Goal: Transaction & Acquisition: Purchase product/service

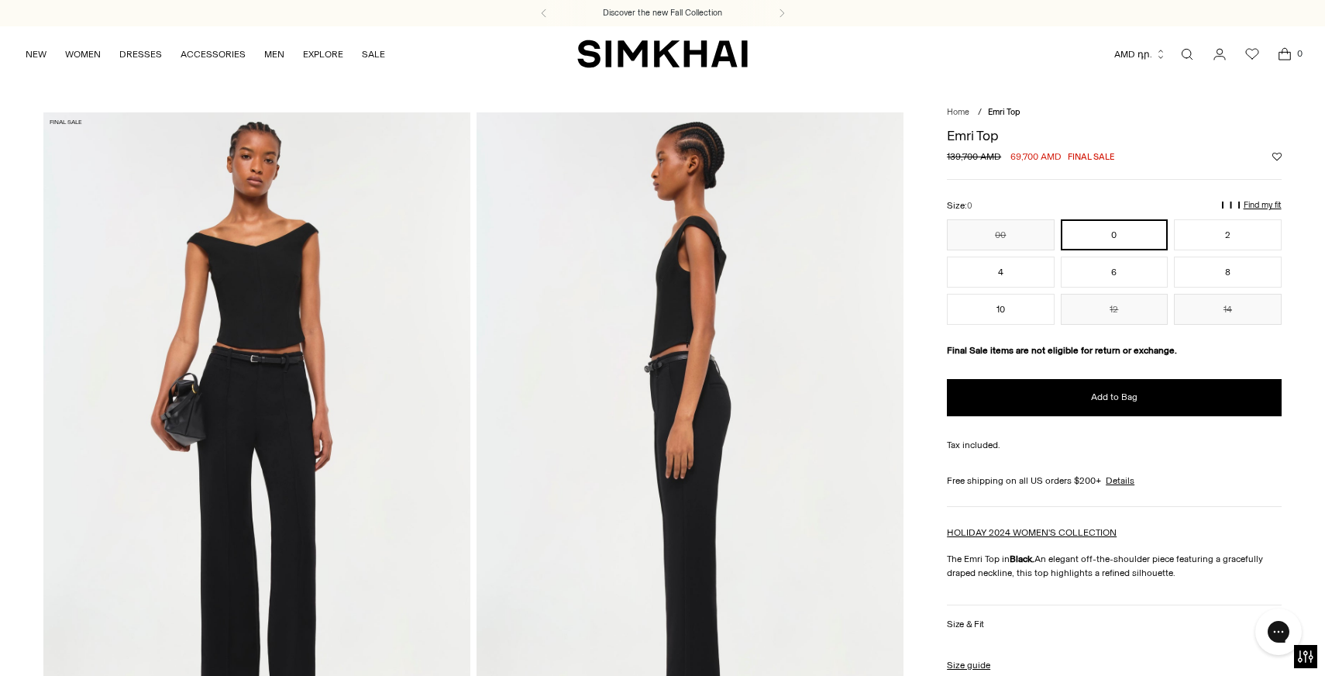
click at [1031, 60] on button "AMD դր." at bounding box center [1140, 54] width 52 height 34
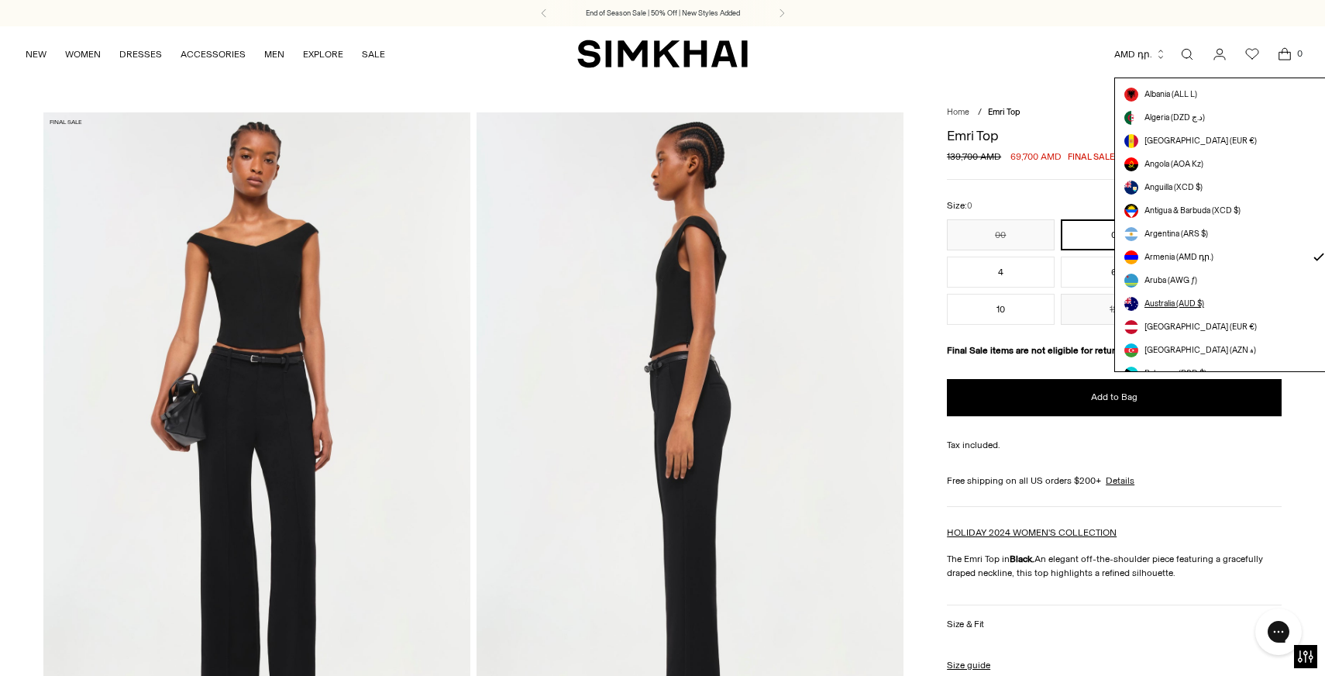
click at [1031, 305] on span "Australia (AUD $)" at bounding box center [1174, 304] width 60 height 12
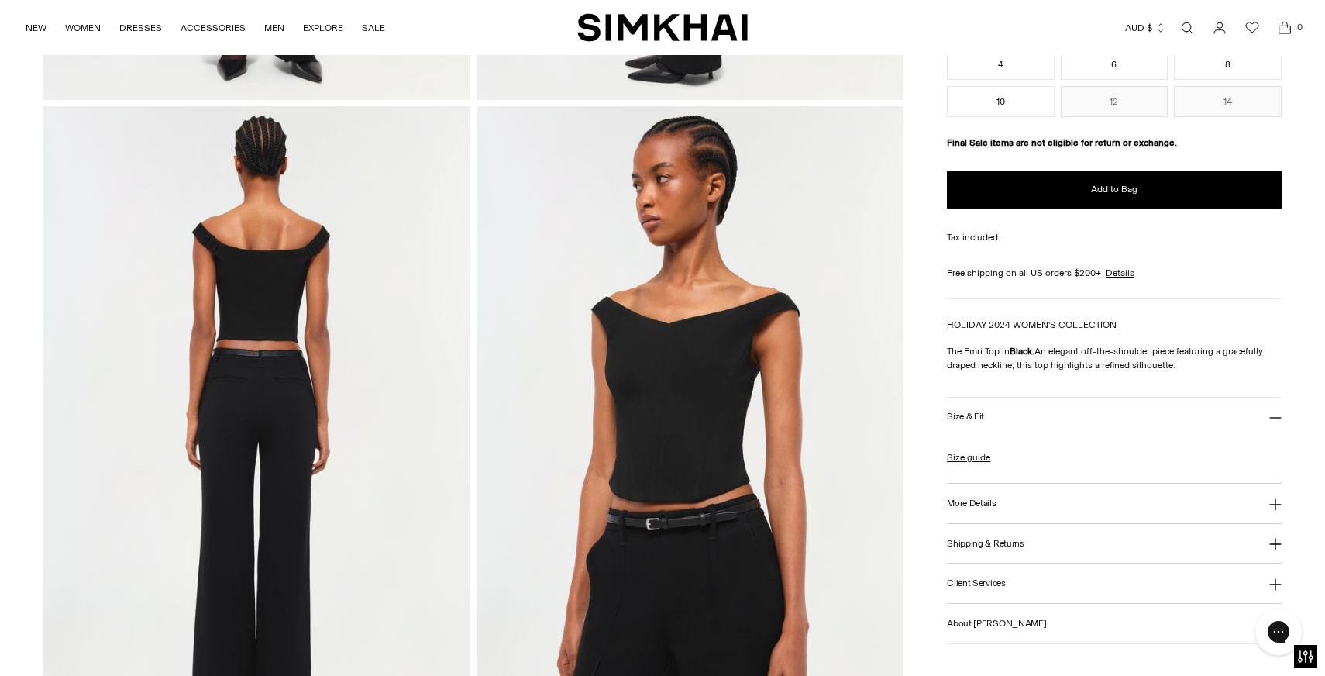
scroll to position [655, 0]
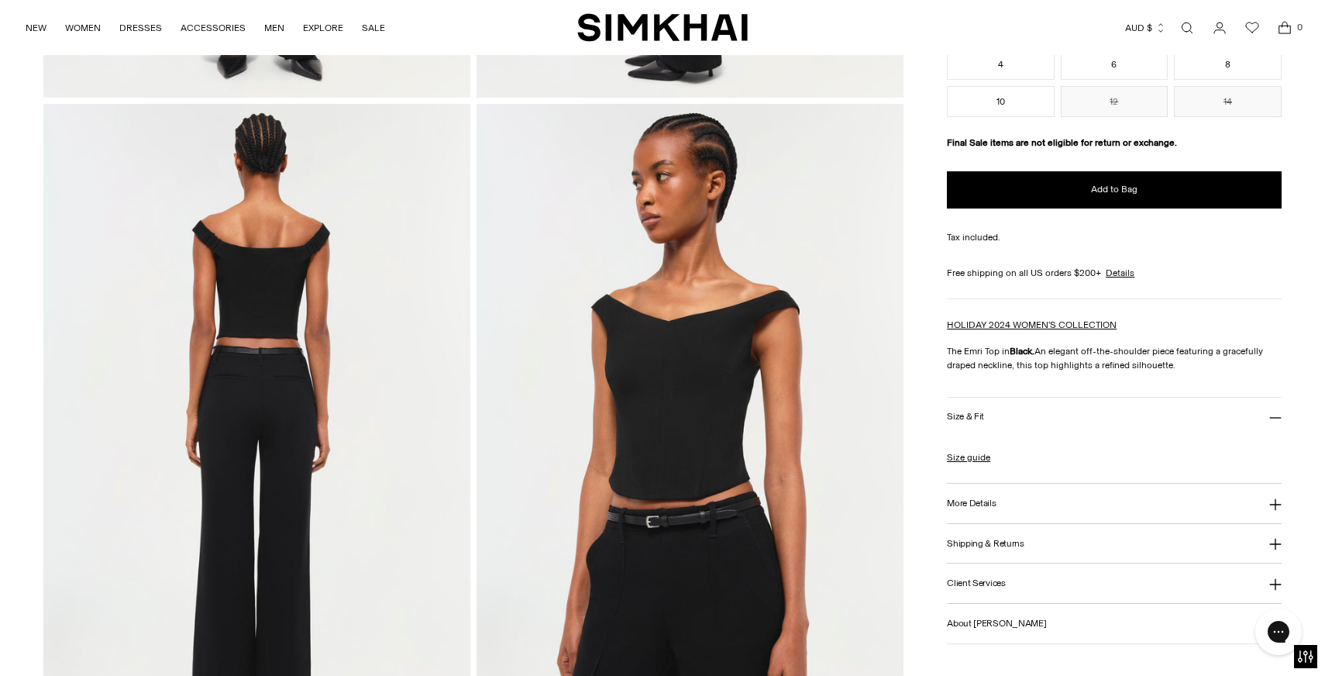
click at [978, 501] on h3 "More Details" at bounding box center [971, 503] width 49 height 10
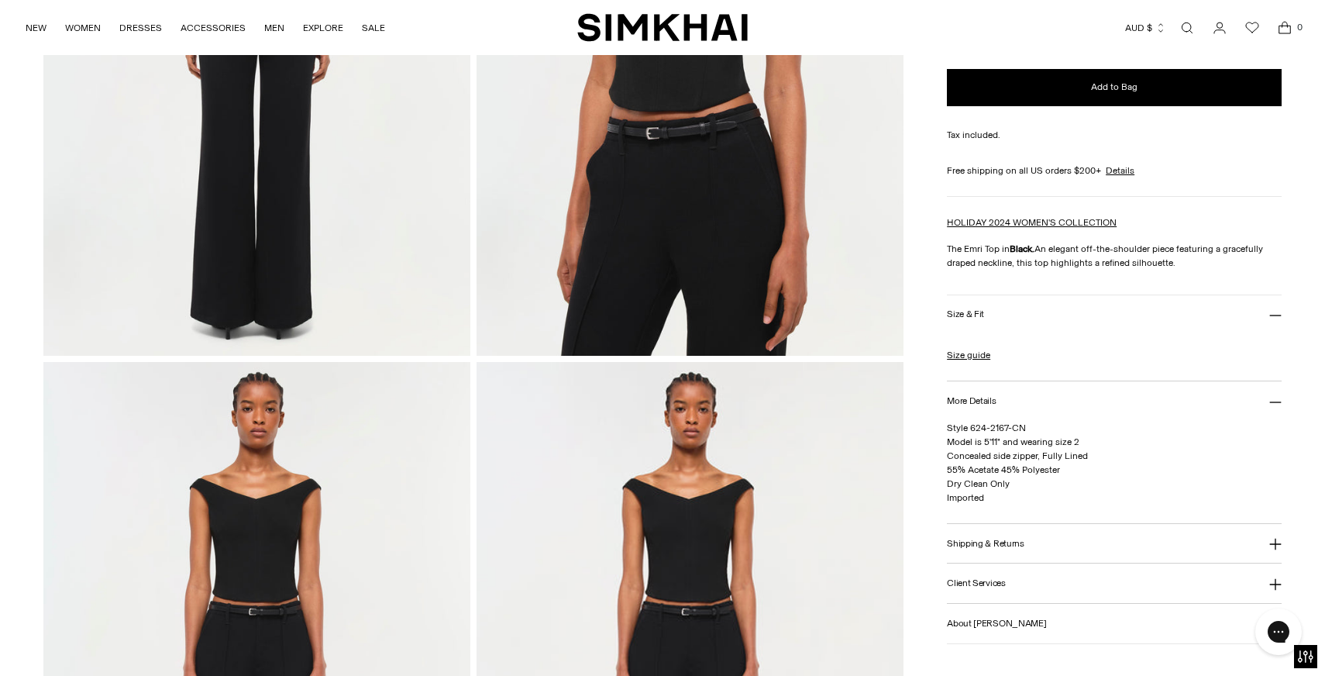
scroll to position [1172, 0]
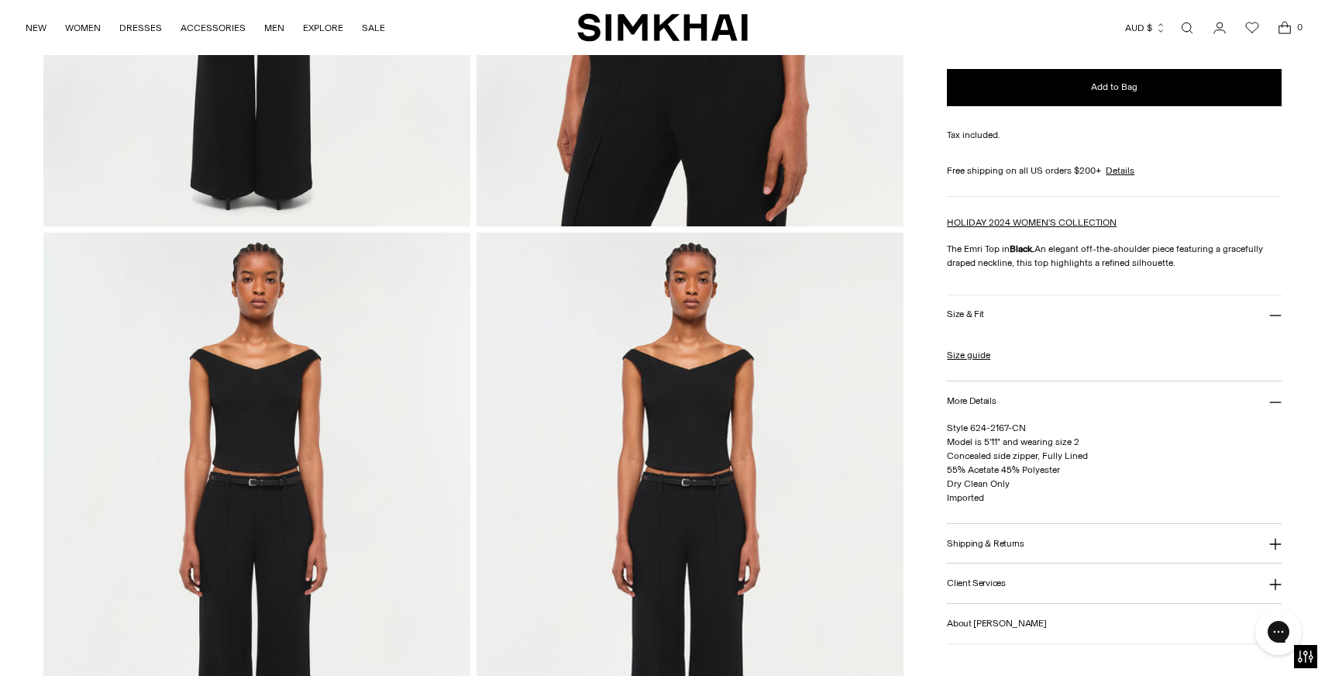
click at [1207, 303] on button "Size & Fit" at bounding box center [1114, 315] width 334 height 40
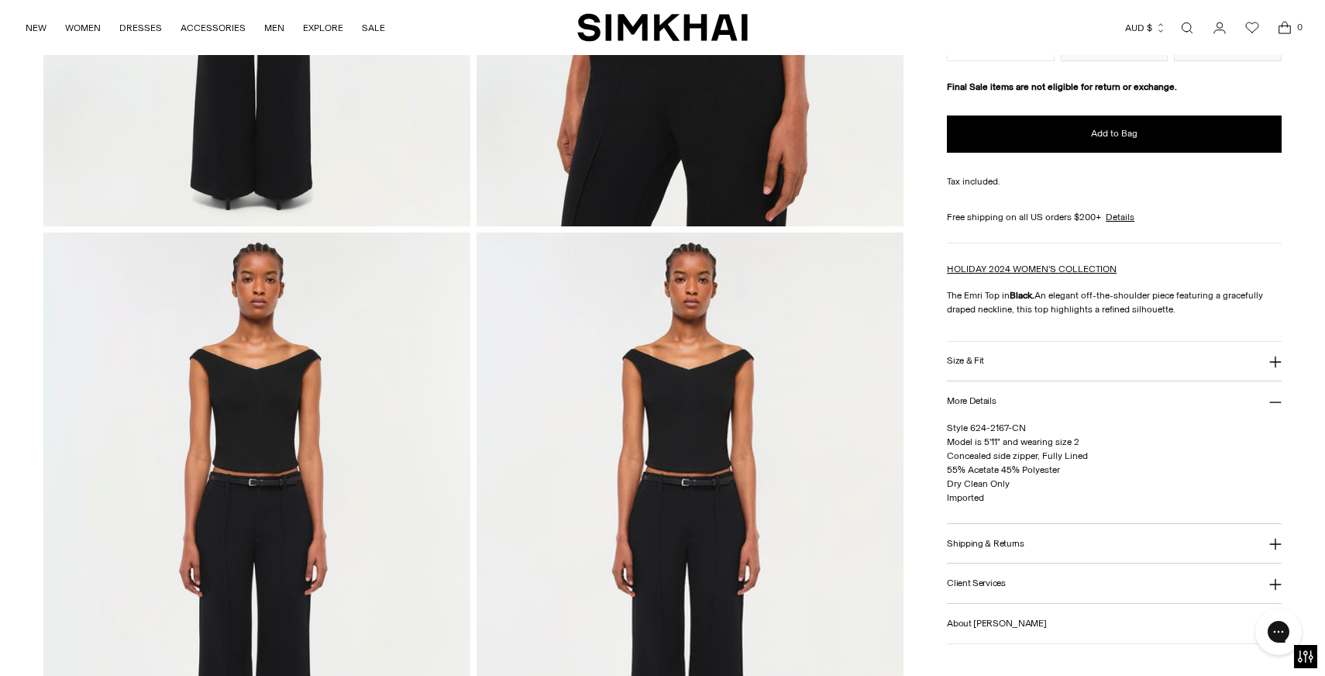
click at [1198, 342] on button "Size & Fit" at bounding box center [1114, 362] width 334 height 40
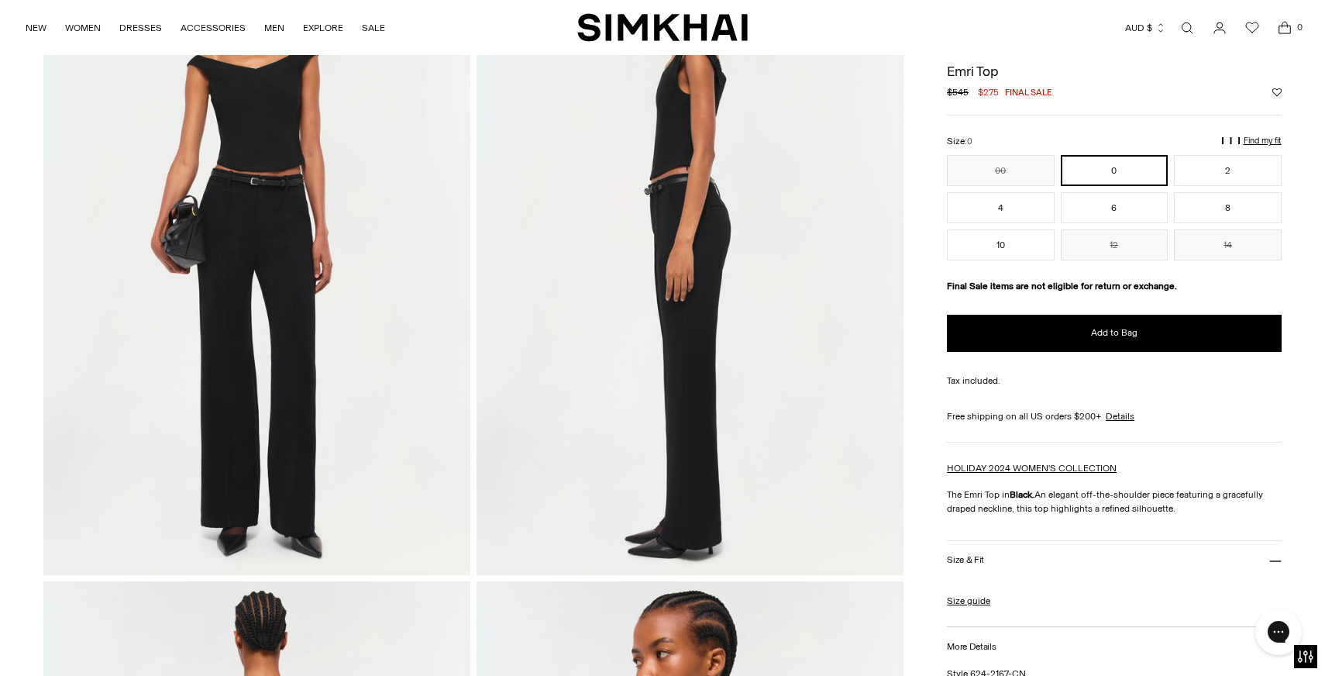
scroll to position [0, 0]
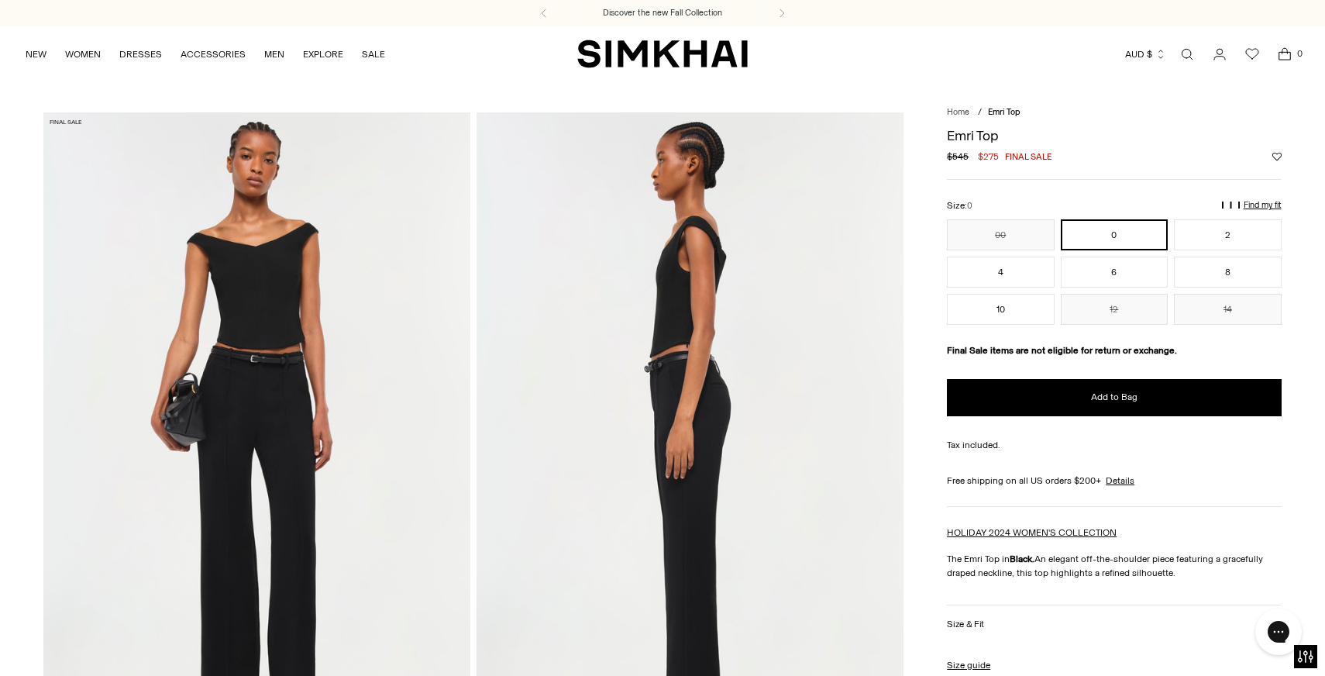
click at [1046, 201] on p "Find my fit" at bounding box center [1037, 212] width 18 height 28
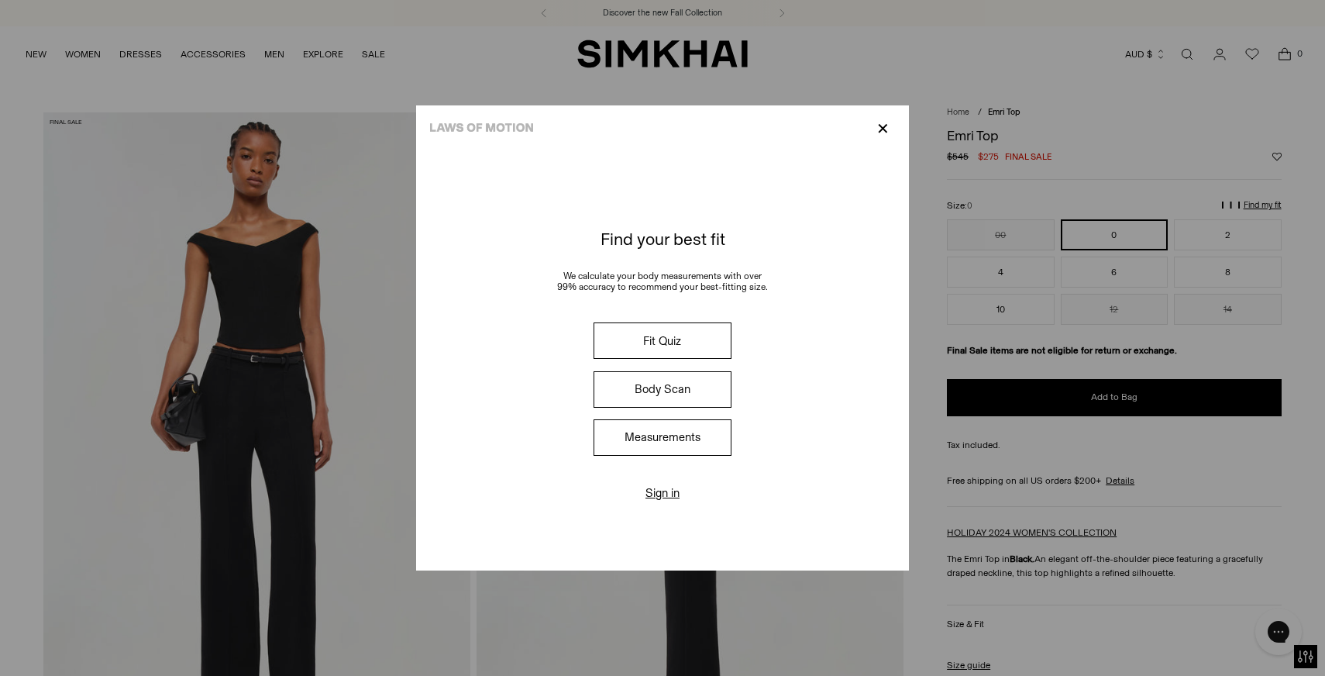
click at [886, 128] on p "✕" at bounding box center [882, 128] width 21 height 26
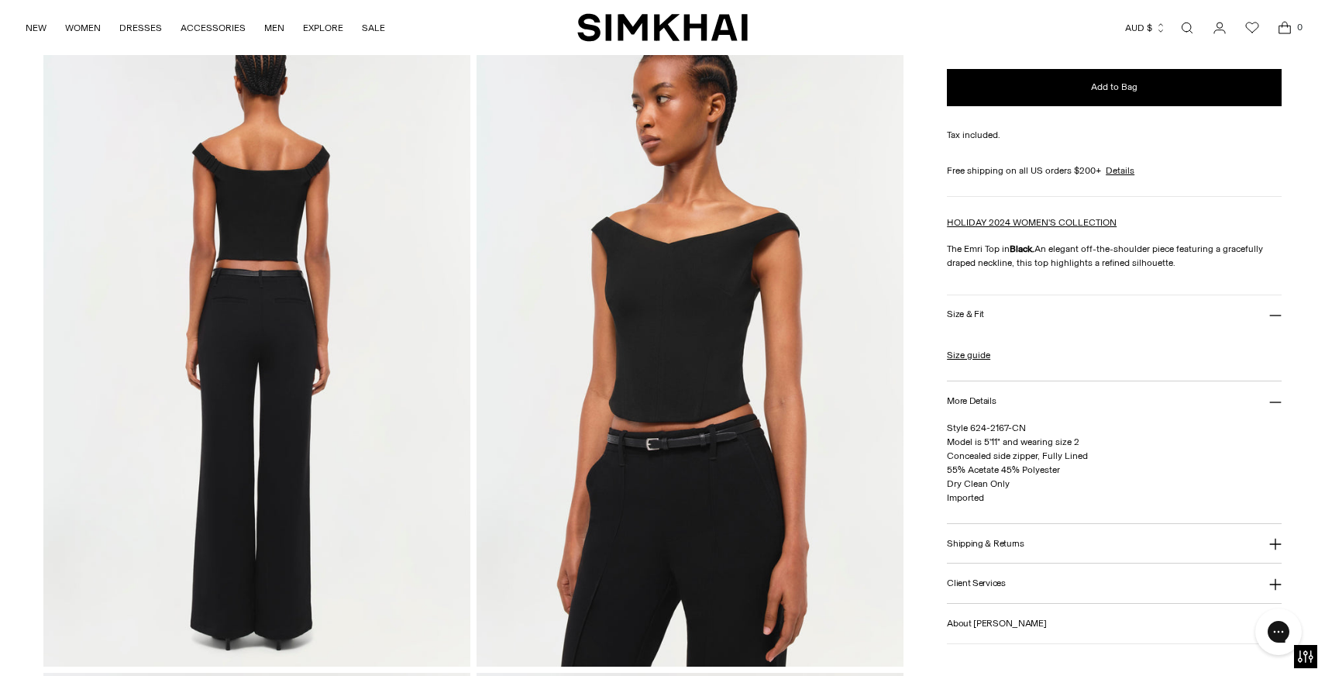
scroll to position [736, 0]
